Goal: Task Accomplishment & Management: Use online tool/utility

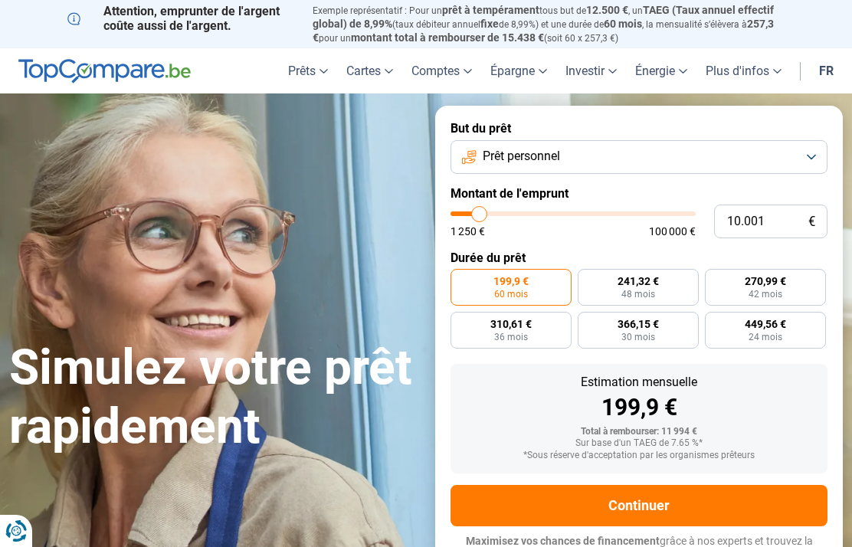
type input "12.500"
type input "12500"
type input "12.750"
type input "12750"
type input "13.000"
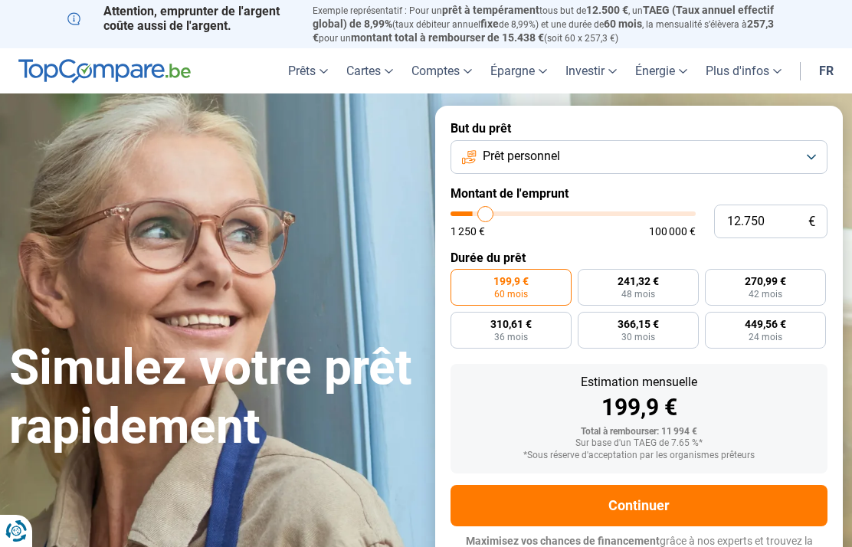
type input "13000"
type input "13.500"
type input "13500"
type input "13.750"
type input "13750"
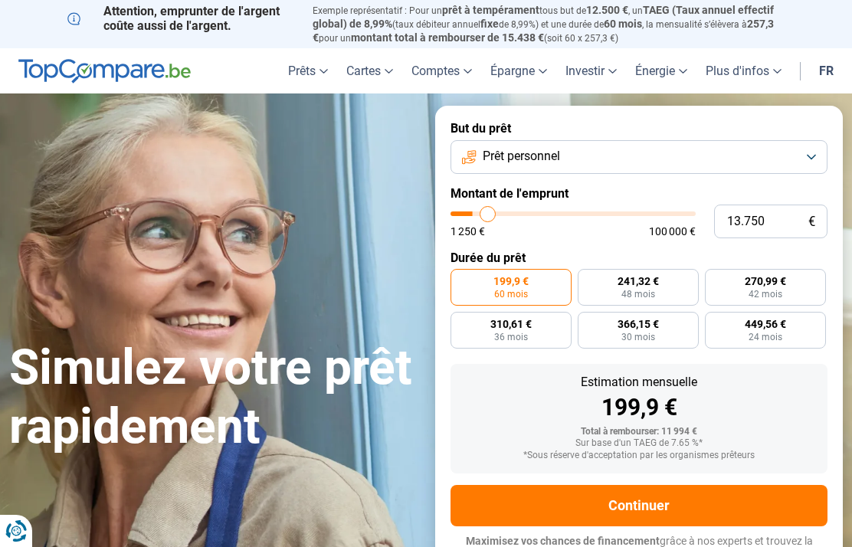
type input "14.500"
type input "14500"
type input "14.750"
type input "14750"
type input "15.000"
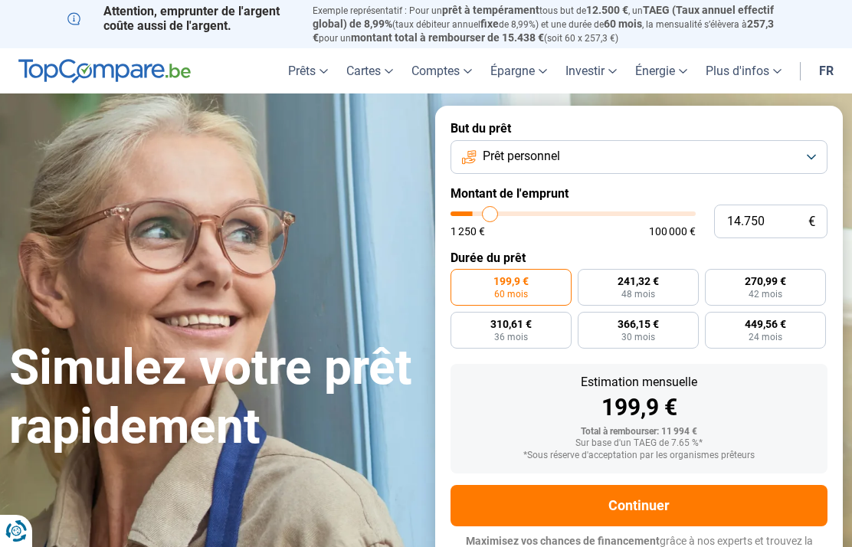
type input "15000"
type input "15.750"
type input "15750"
type input "16.000"
type input "16000"
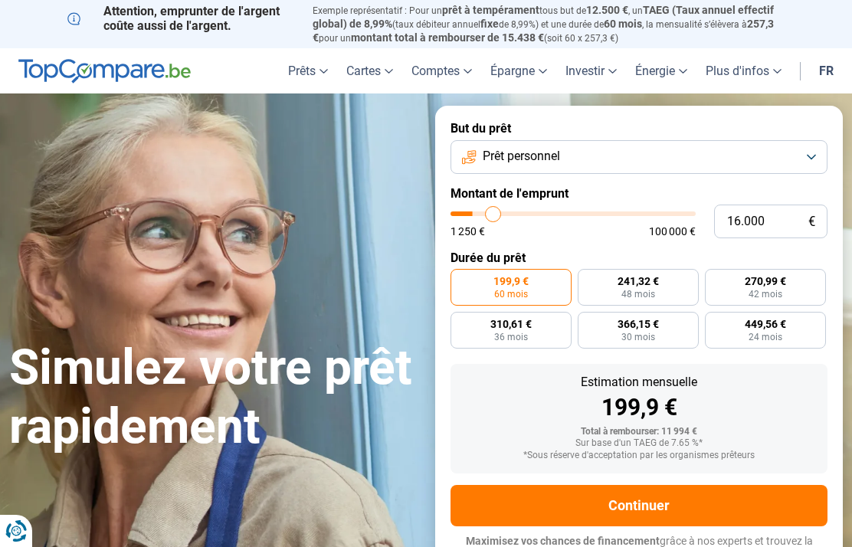
type input "16.500"
type input "16500"
type input "16.750"
type input "16750"
type input "17.000"
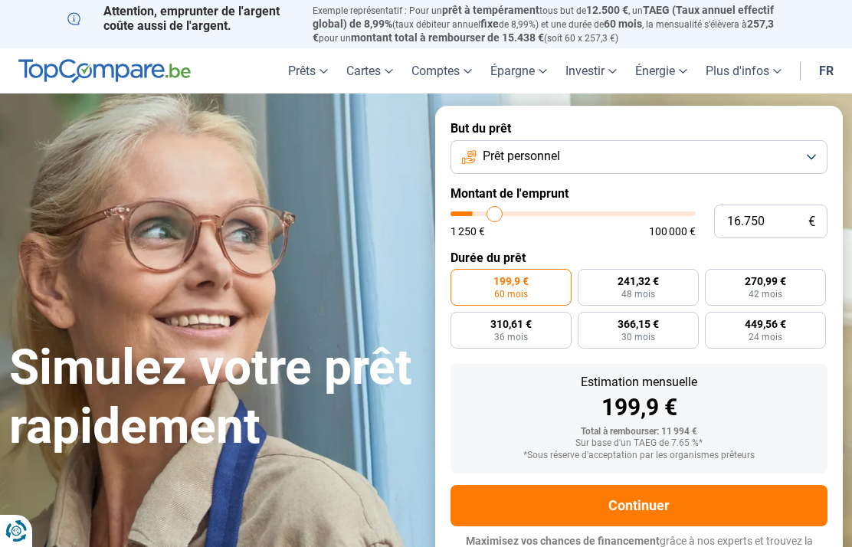
type input "17000"
type input "17.500"
type input "17500"
type input "17.750"
type input "17750"
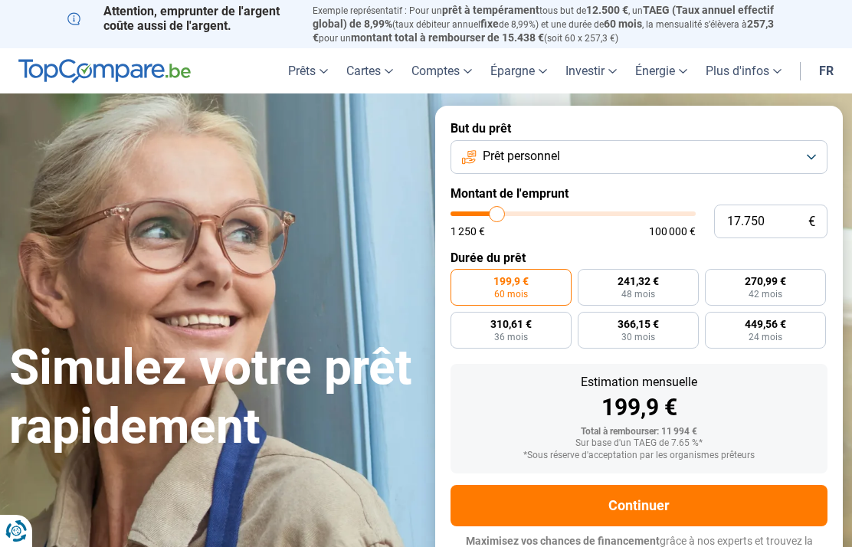
type input "18.000"
type input "18000"
type input "18.250"
type input "18250"
type input "18.750"
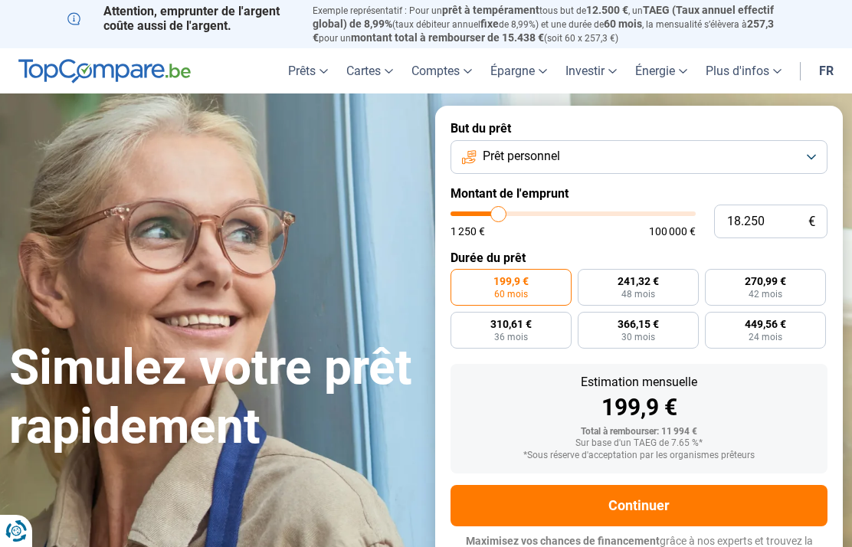
type input "18750"
type input "19.000"
type input "19000"
type input "19.250"
type input "19250"
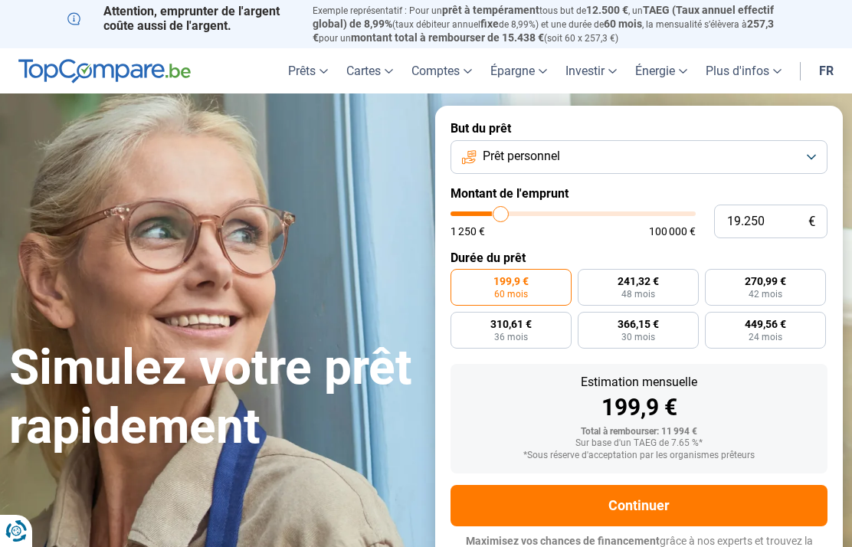
type input "19.750"
type input "19750"
type input "20.000"
type input "20000"
type input "20.250"
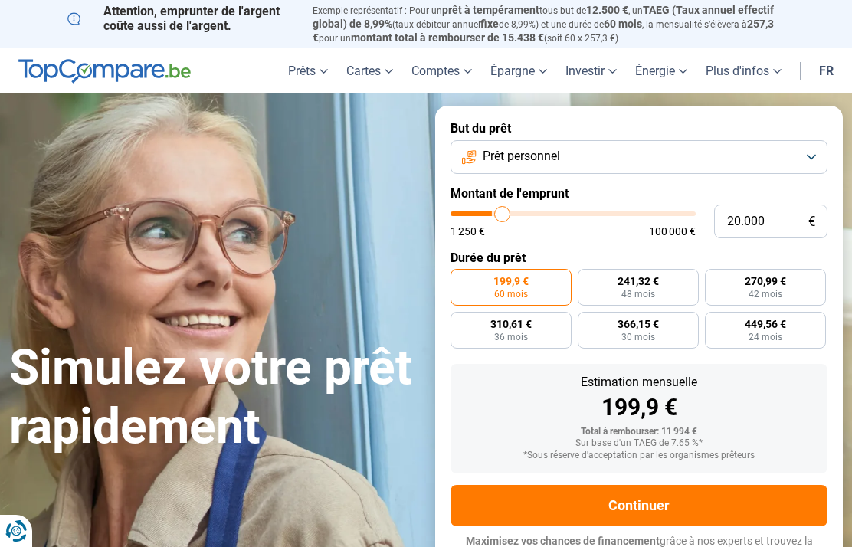
type input "20250"
type input "21.000"
type input "21000"
type input "21.250"
type input "21250"
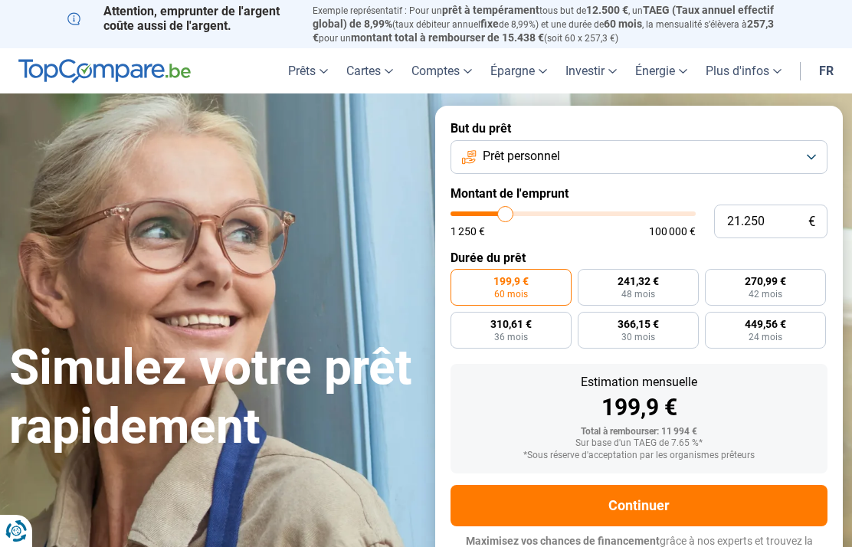
type input "22.000"
type input "22000"
type input "22.750"
type input "22750"
type input "23.000"
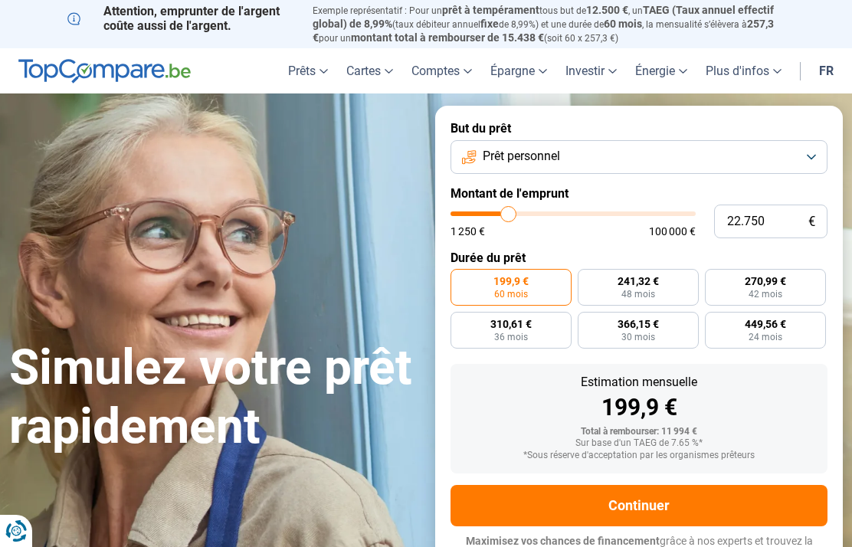
type input "23000"
type input "23.250"
type input "23250"
type input "23.750"
type input "23750"
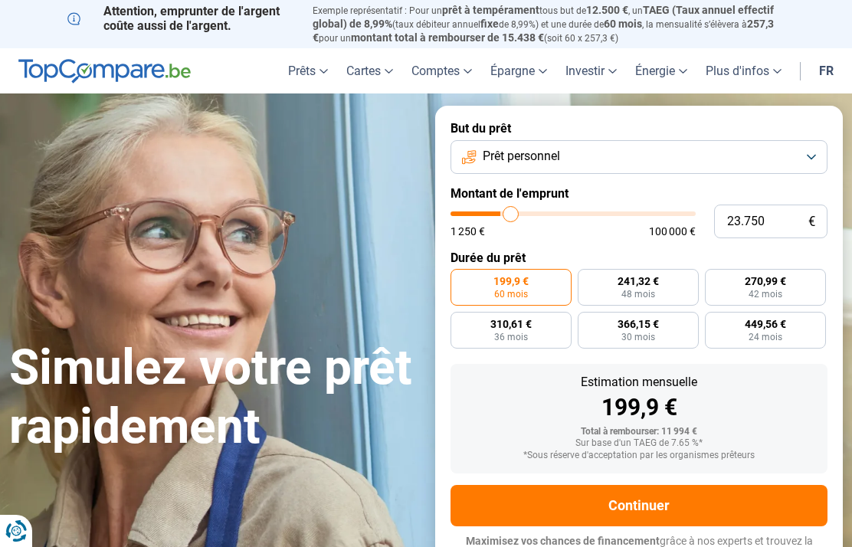
type input "24.000"
type input "24000"
type input "24.250"
type input "24250"
type input "24.750"
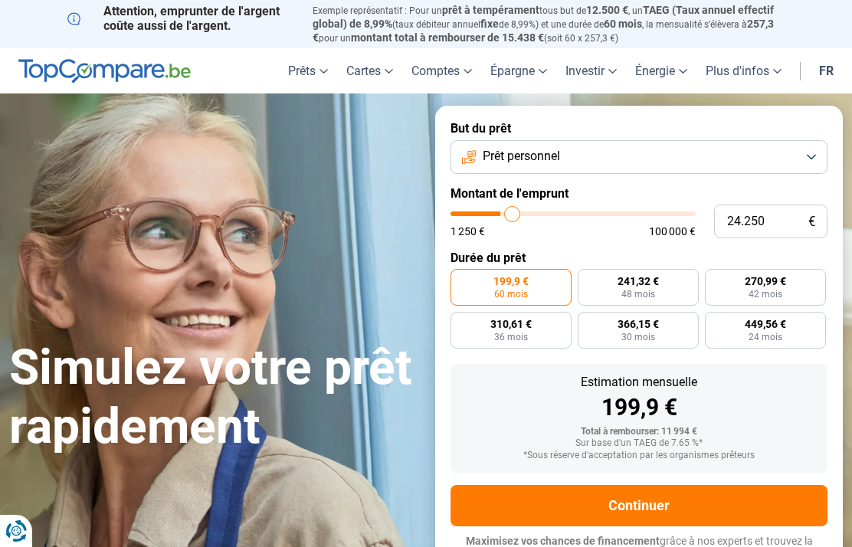
type input "24750"
type input "25.000"
type input "25000"
radio input "false"
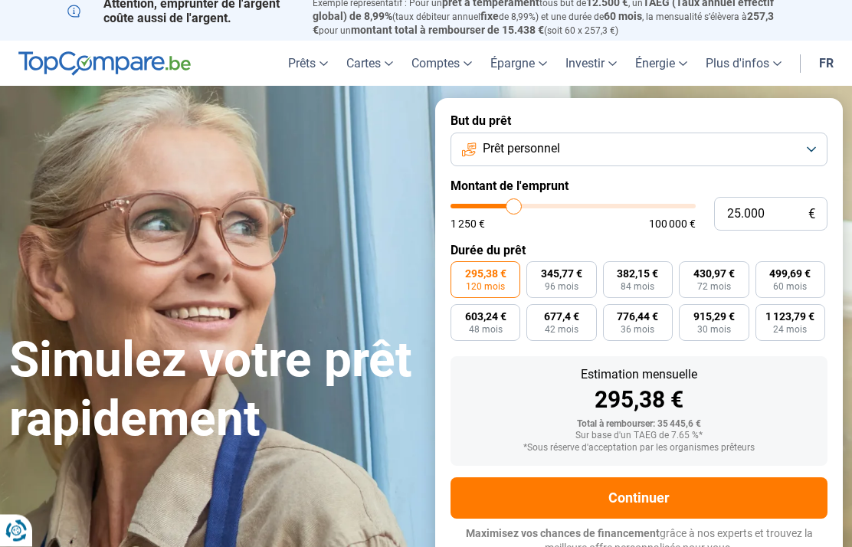
scroll to position [9, 0]
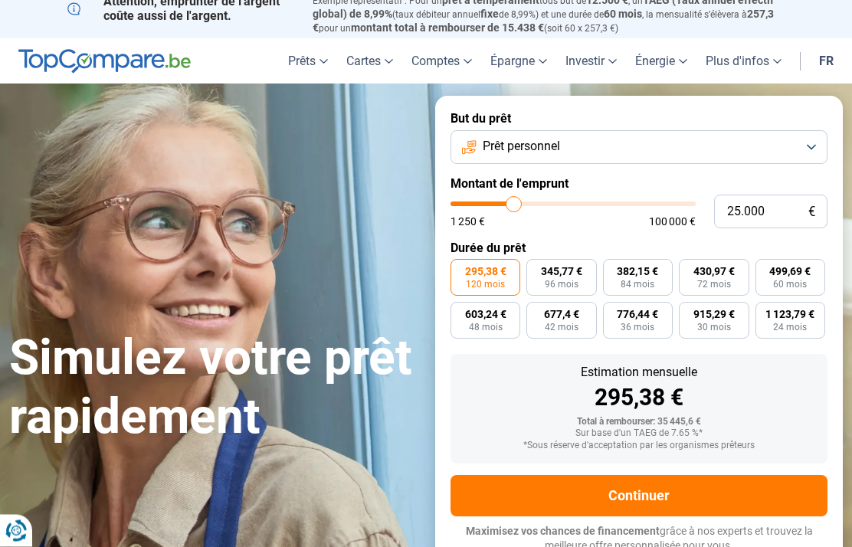
type input "20.000"
type input "20000"
type input "19.750"
type input "19750"
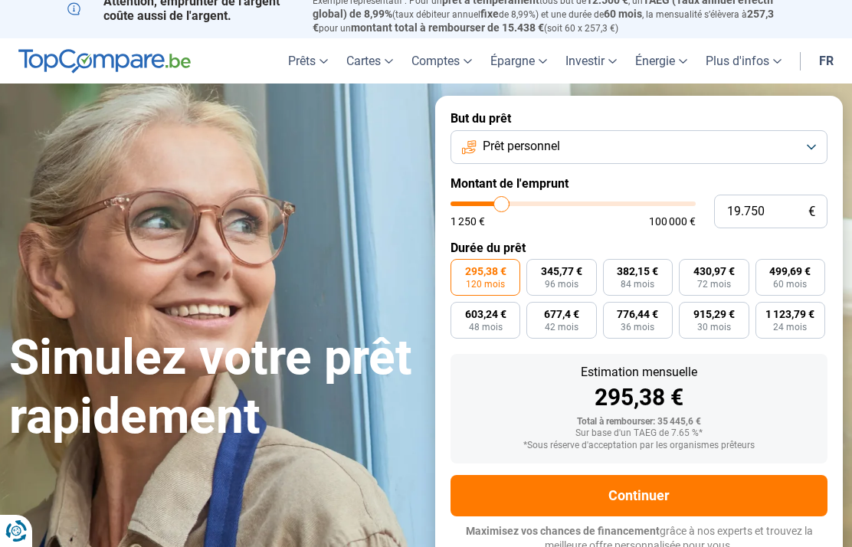
type input "19.000"
type input "19000"
type input "18.250"
type input "18250"
type input "17.750"
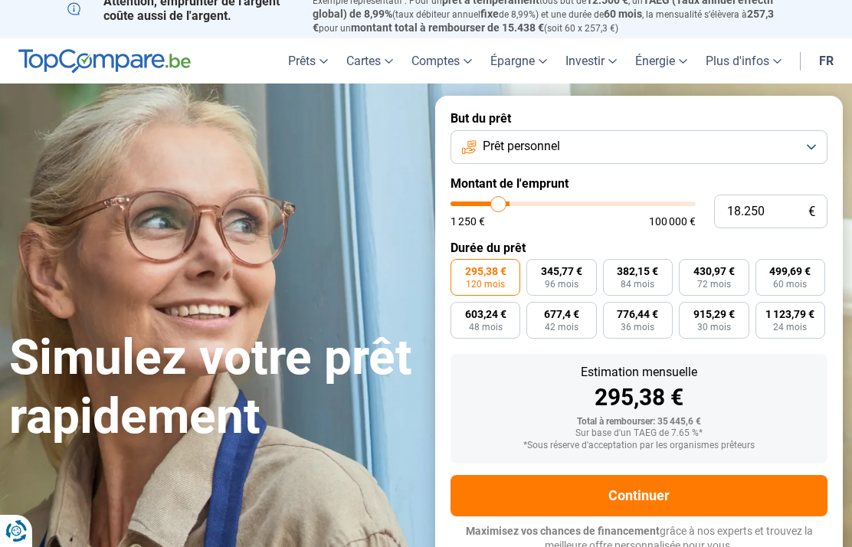
type input "17750"
type input "17.000"
type input "17000"
type input "16.750"
type input "16750"
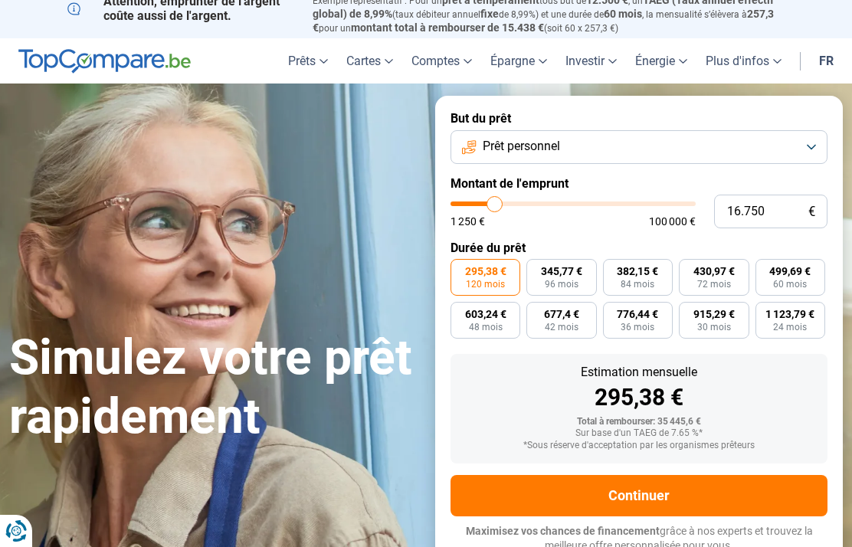
type input "16.000"
type input "16000"
type input "15.500"
type input "15500"
type input "14.750"
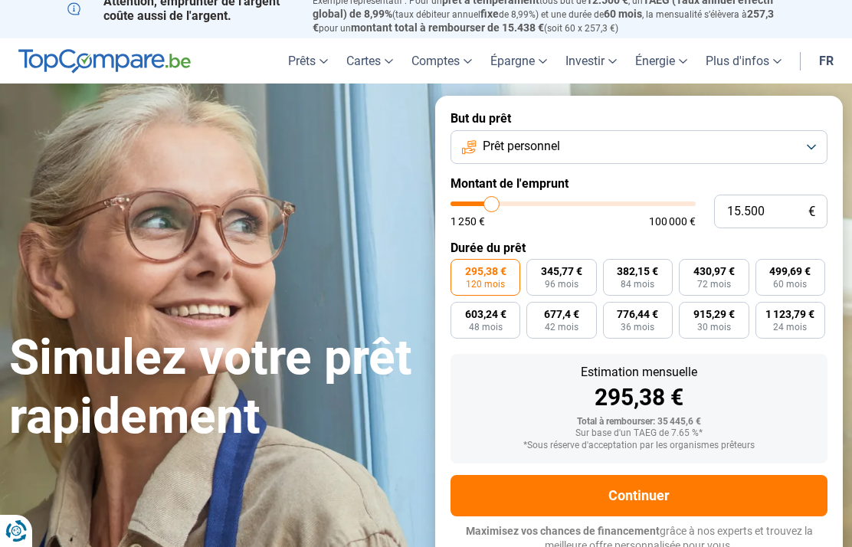
type input "14750"
type input "13.750"
type input "13750"
type input "13.000"
type input "13000"
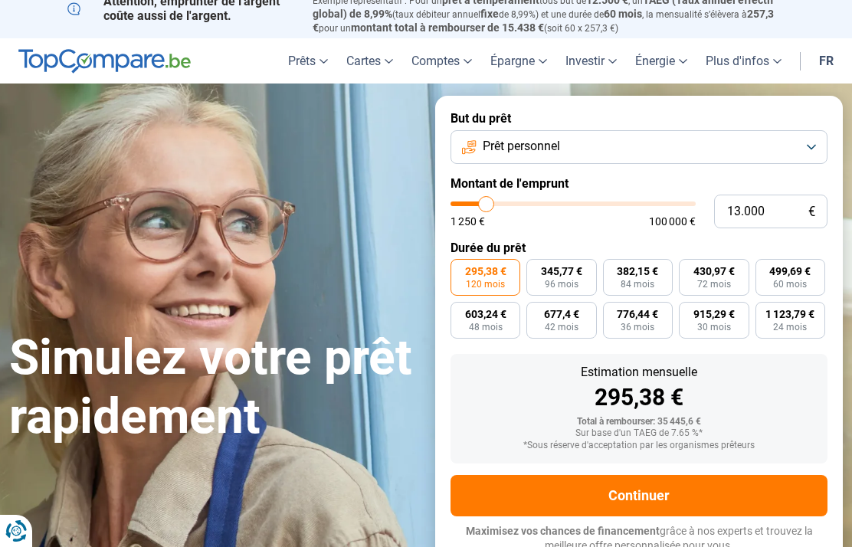
type input "12.000"
type input "12000"
type input "11.500"
type input "11500"
type input "10.500"
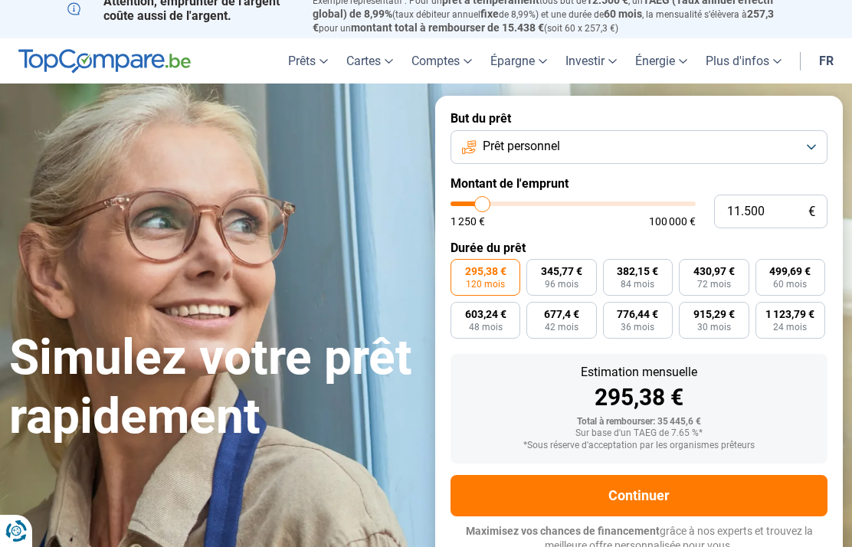
type input "10500"
type input "9.750"
type input "9750"
type input "9.000"
type input "9000"
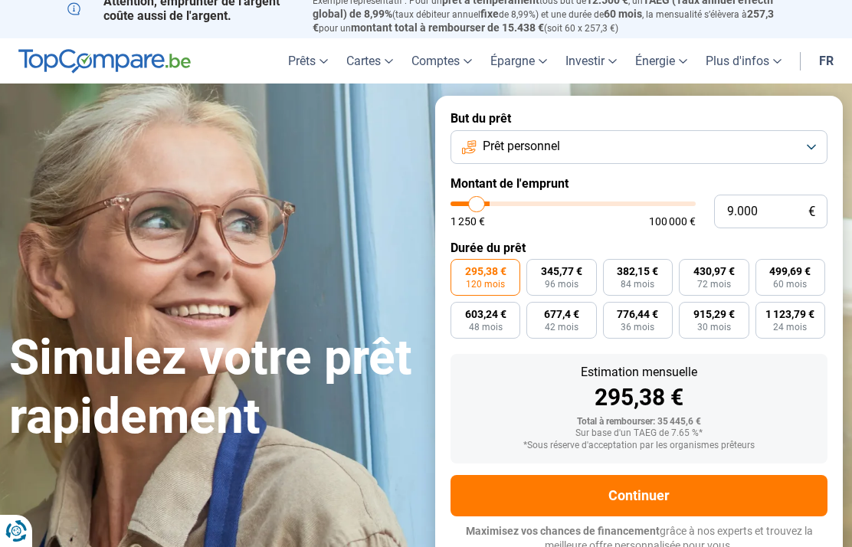
type input "8.500"
type input "8500"
type input "8.000"
type input "8000"
type input "7.500"
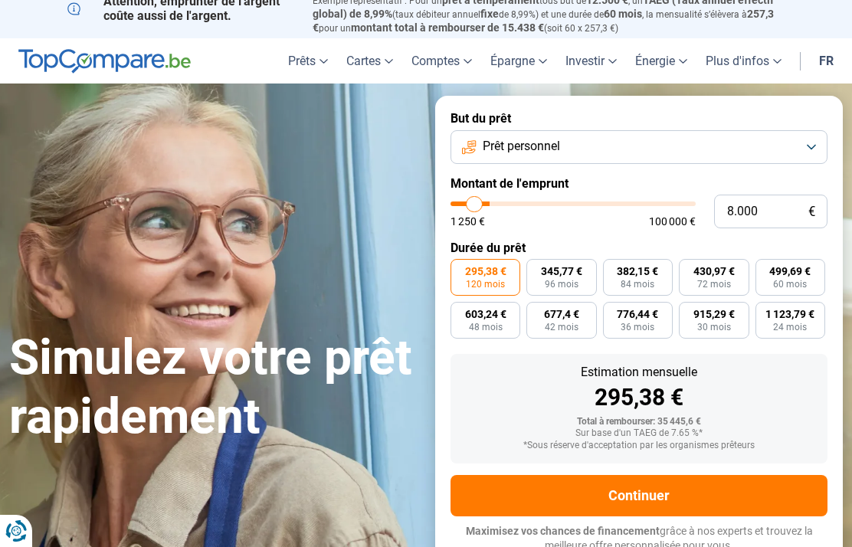
type input "7500"
type input "7.000"
type input "7000"
type input "6.750"
type input "6750"
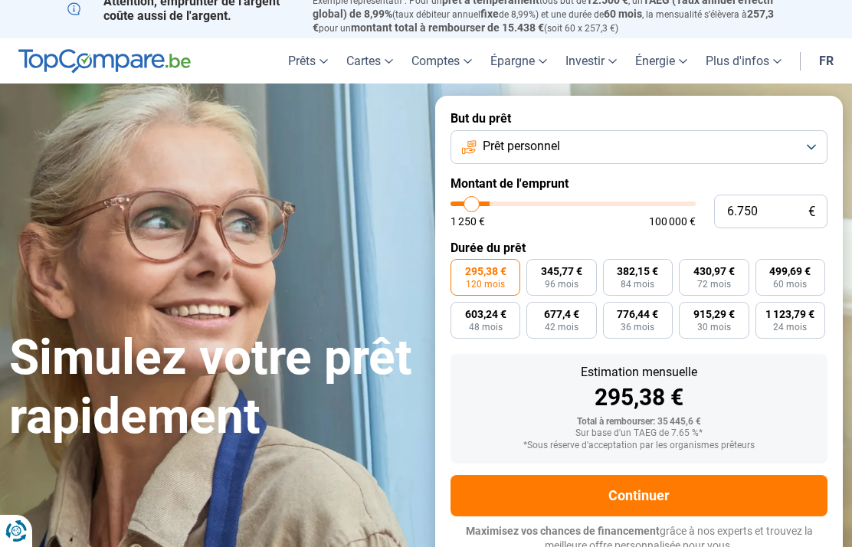
type input "6.000"
type input "6000"
type input "5.750"
type input "5750"
type input "5.500"
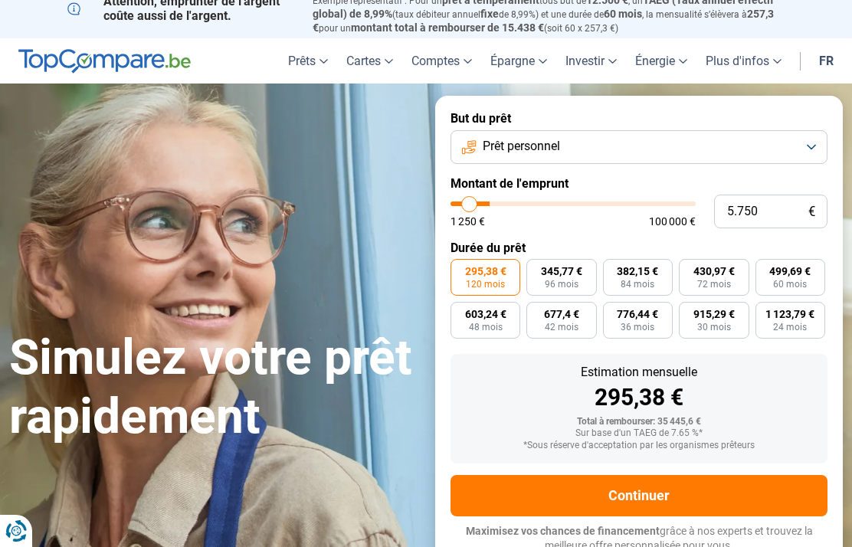
type input "5500"
type input "5.000"
type input "5000"
type input "4.500"
type input "4500"
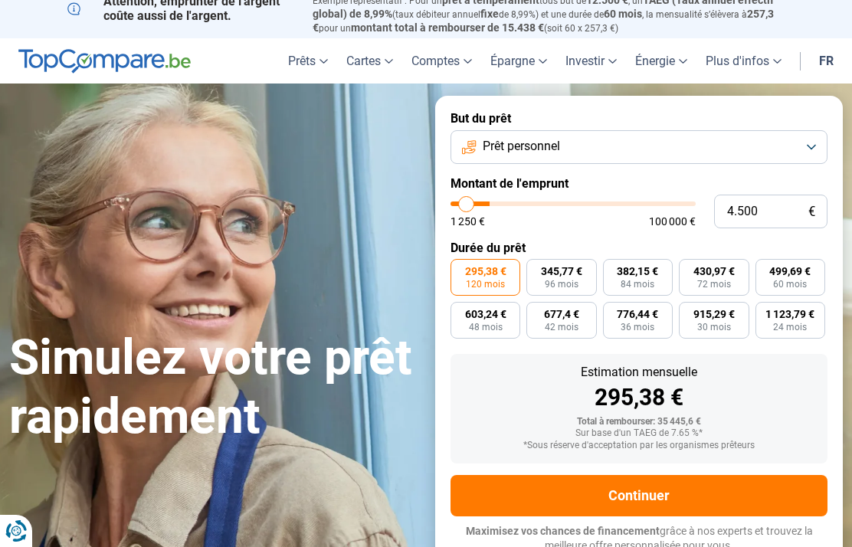
type input "4.000"
type input "4000"
type input "3.750"
type input "3750"
type input "3.500"
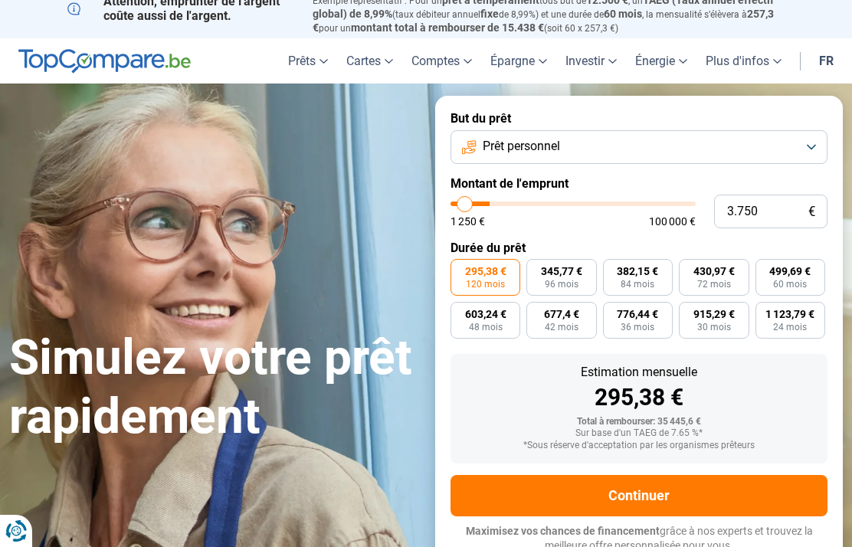
type input "3500"
type input "3.000"
type input "3000"
type input "2.750"
type input "2750"
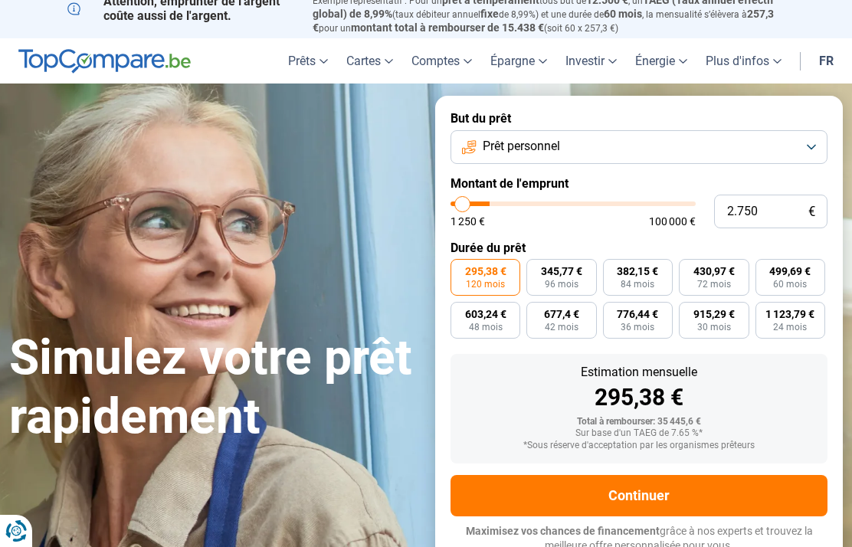
type input "2.500"
type input "2500"
type input "2.000"
type input "2000"
radio input "true"
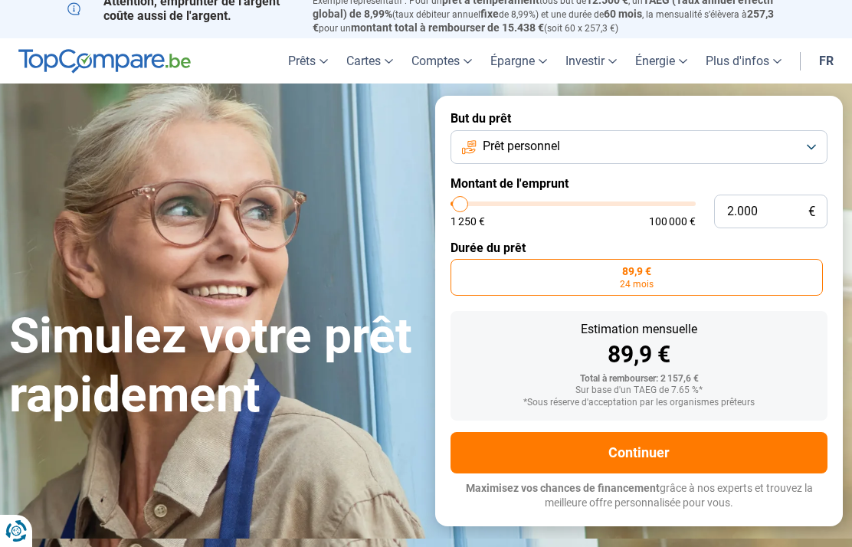
type input "8.250"
type input "8250"
type input "8.750"
type input "8750"
type input "9.000"
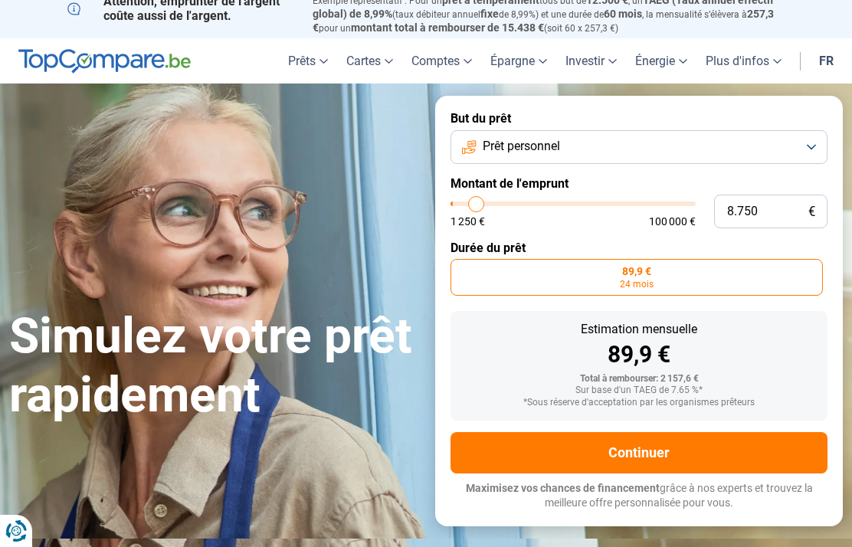
type input "9000"
type input "9.750"
type input "9750"
type input "10.000"
type input "10000"
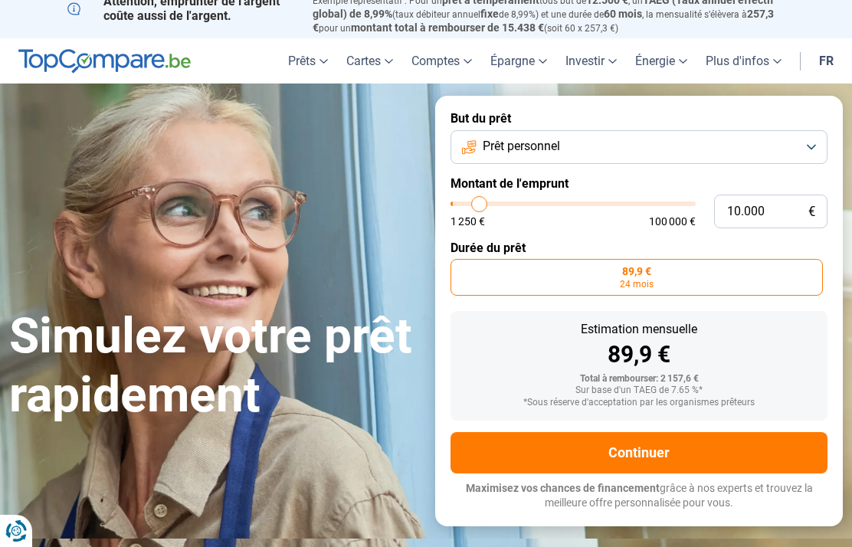
type input "10.750"
type input "10750"
type input "11.250"
type input "11250"
type input "11.500"
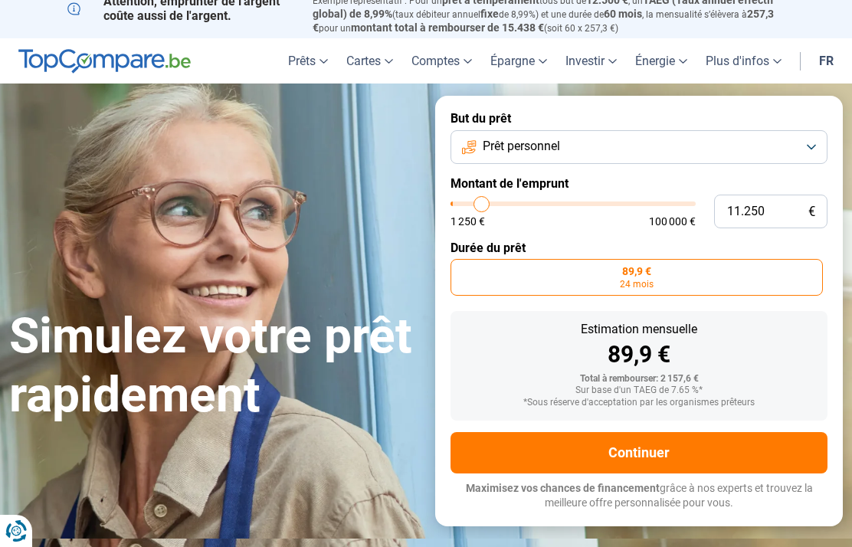
type input "11500"
type input "12.250"
type input "12250"
type input "13.000"
type input "13000"
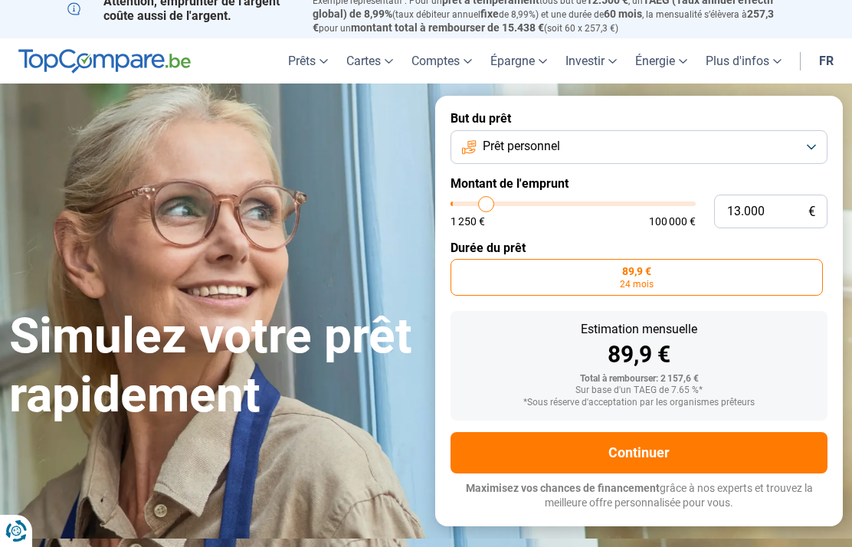
type input "13.250"
type input "13250"
type input "14.000"
type input "14000"
type input "14.250"
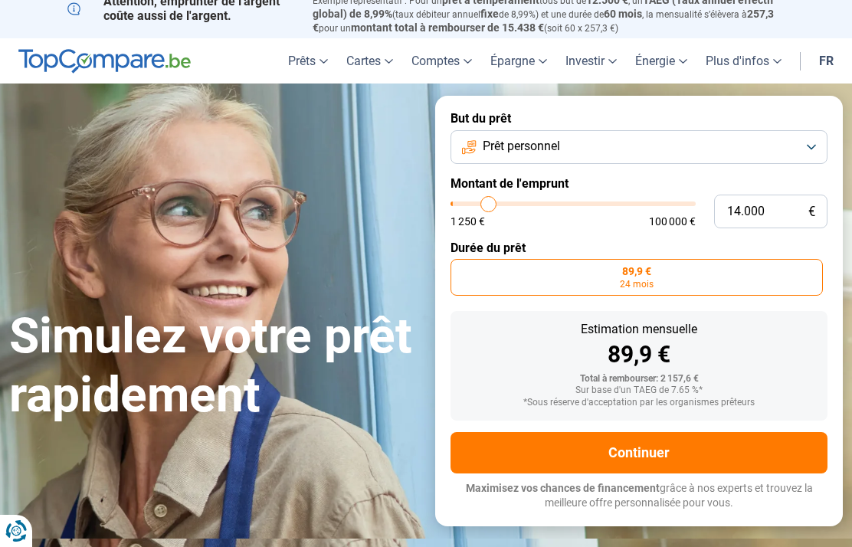
type input "14250"
type input "14.500"
type input "14500"
type input "15.000"
type input "15000"
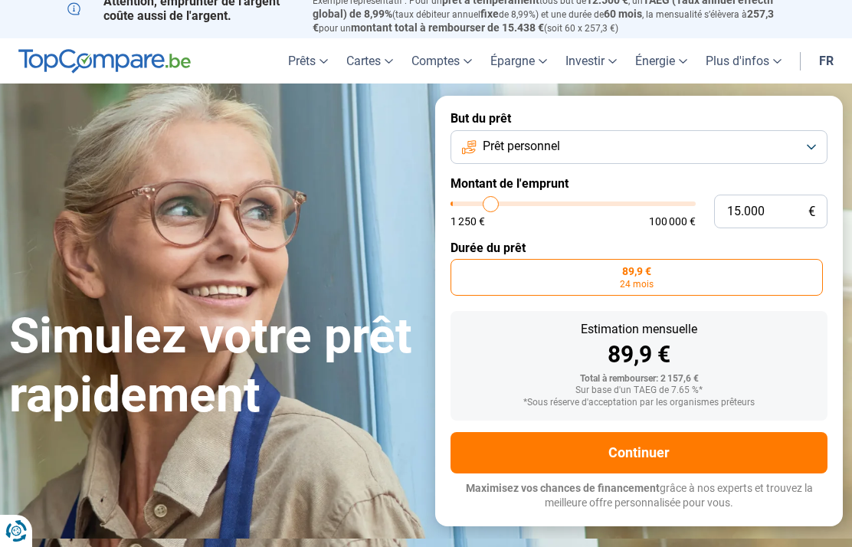
type input "15.250"
type input "15250"
type input "15.500"
type input "15500"
type input "16.000"
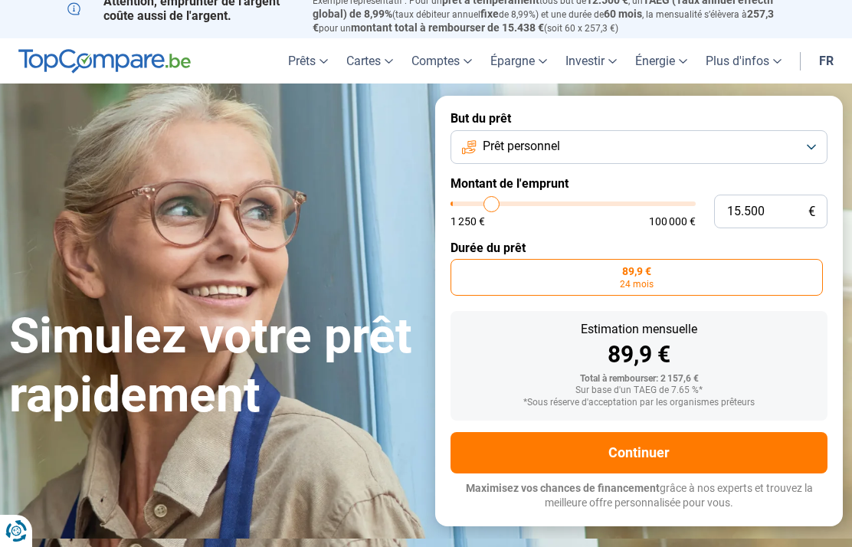
type input "16000"
type input "16.250"
type input "16250"
type input "16.500"
type input "16500"
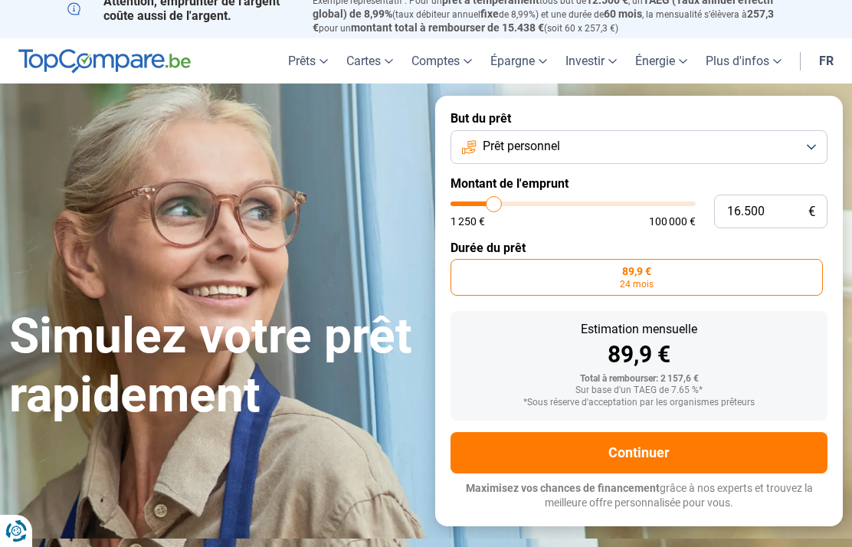
type input "17.000"
type input "17000"
type input "17.250"
type input "17250"
type input "17.500"
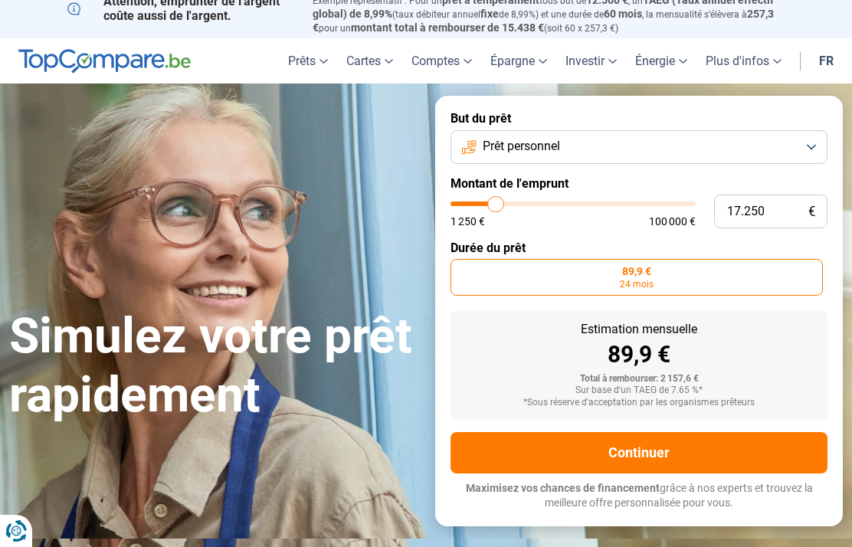
type input "17500"
type input "17.250"
type input "17250"
type input "17.000"
type input "17000"
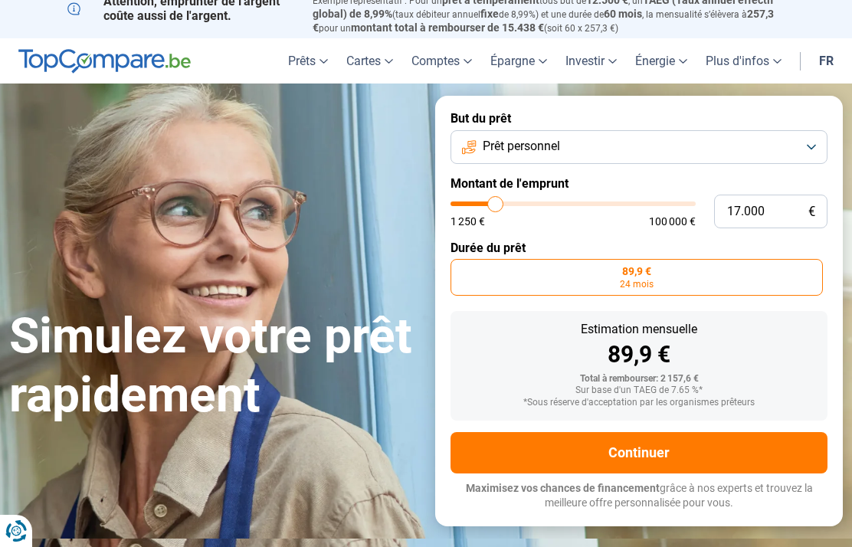
type input "16.500"
type input "16500"
type input "16.250"
type input "16250"
type input "16.000"
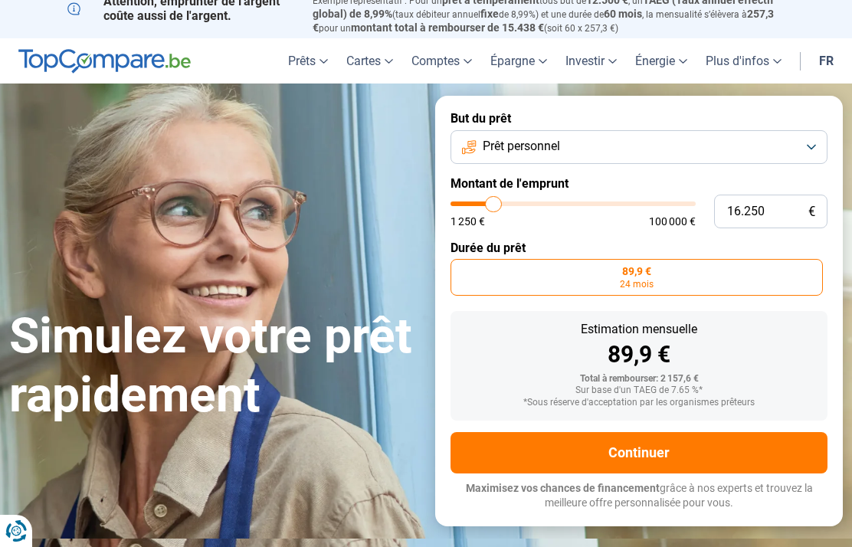
type input "16000"
type input "15.500"
type input "15500"
type input "15.250"
type input "15250"
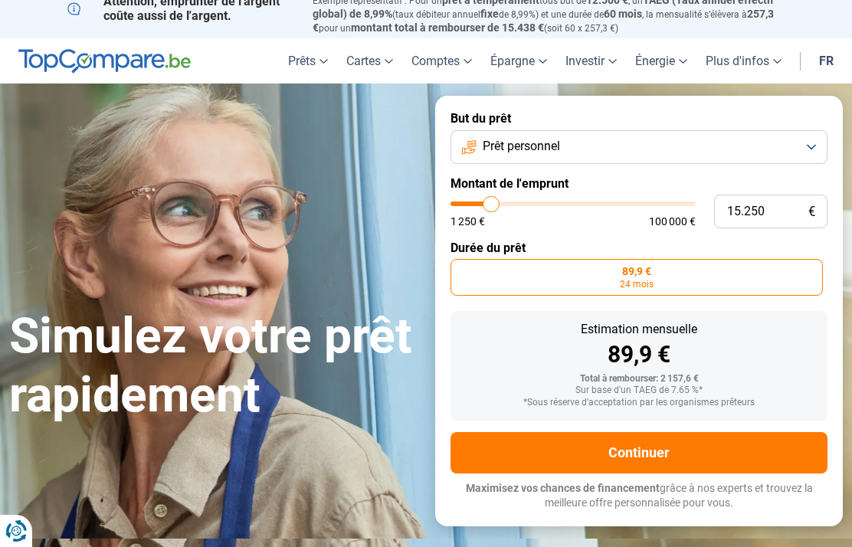
type input "15.000"
type input "15000"
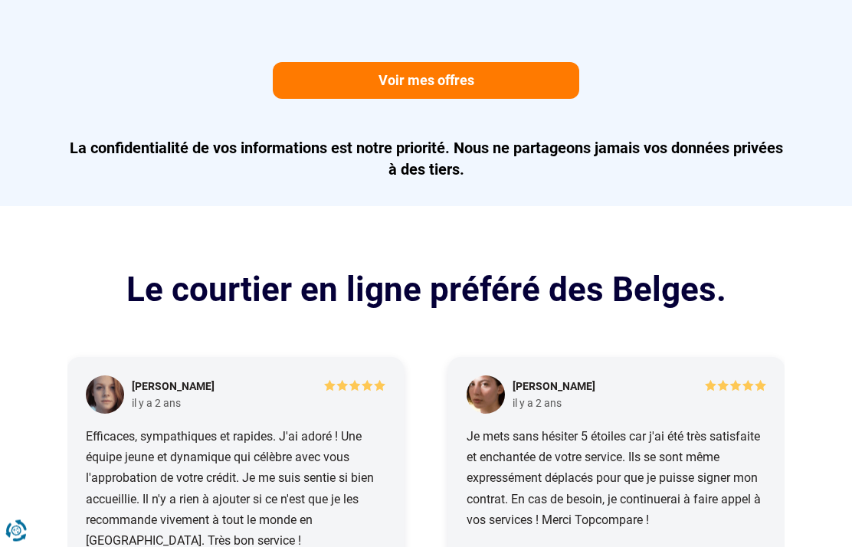
scroll to position [1734, 0]
